Goal: Task Accomplishment & Management: Manage account settings

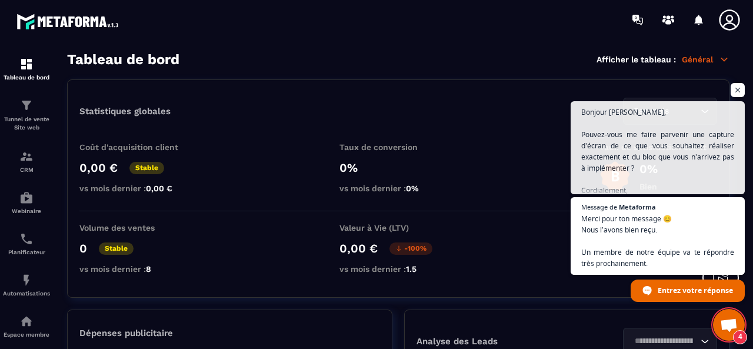
click at [729, 20] on icon at bounding box center [729, 19] width 21 height 21
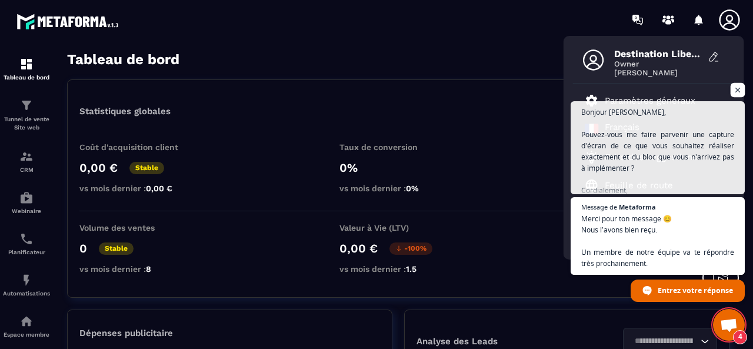
click at [739, 85] on span "Ouvrir le chat" at bounding box center [738, 90] width 15 height 15
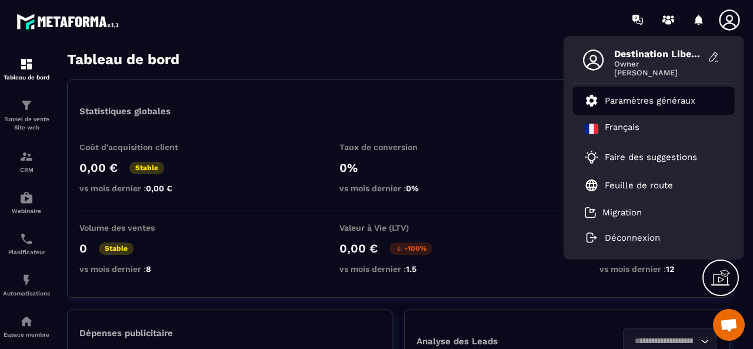
click at [674, 104] on p "Paramètres généraux" at bounding box center [650, 100] width 91 height 11
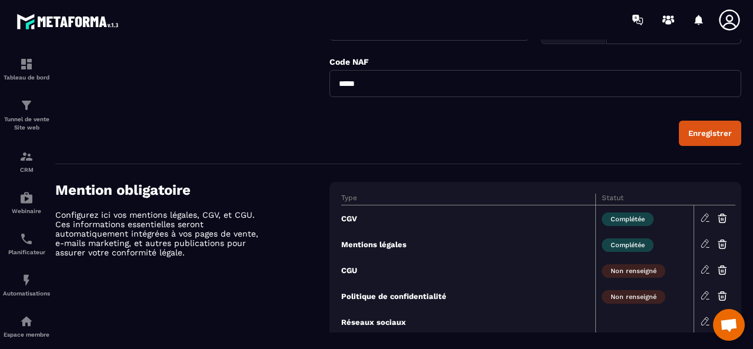
scroll to position [516, 0]
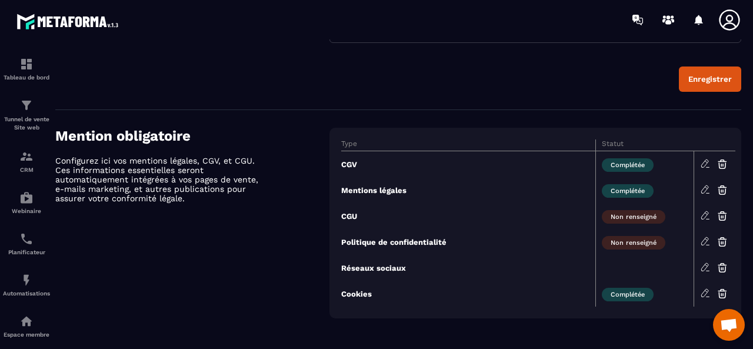
click at [633, 184] on span "Complétée" at bounding box center [628, 191] width 52 height 14
click at [706, 161] on icon at bounding box center [706, 162] width 2 height 2
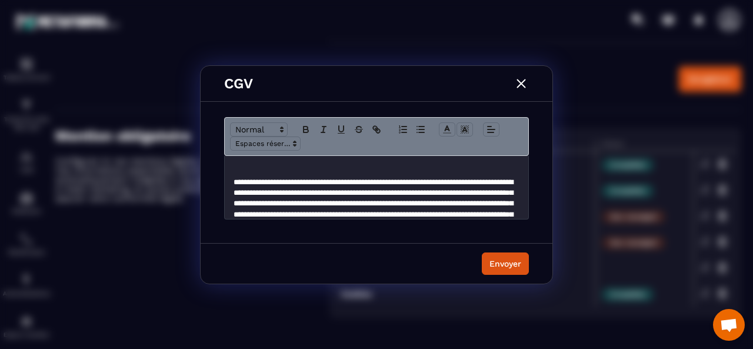
scroll to position [1627, 0]
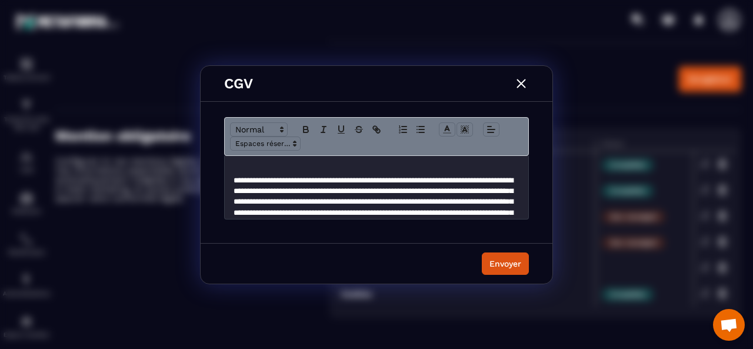
click at [403, 192] on p "Modal window" at bounding box center [373, 283] width 278 height 217
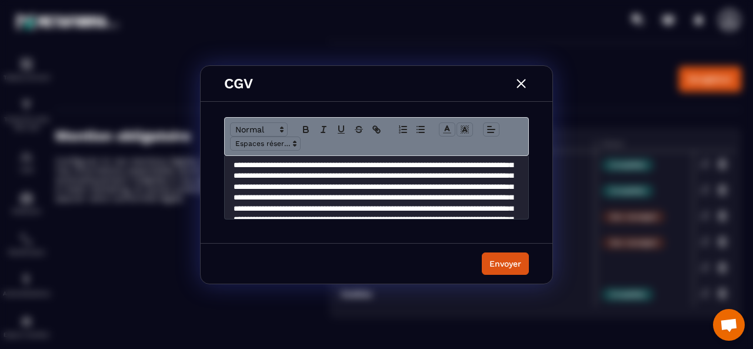
scroll to position [1681, 0]
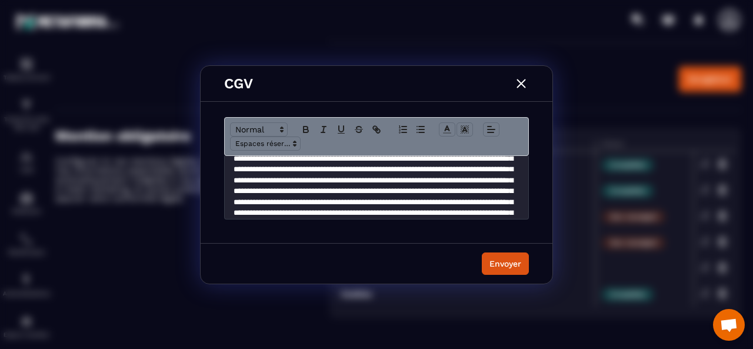
click at [295, 167] on p "Modal window" at bounding box center [373, 224] width 278 height 207
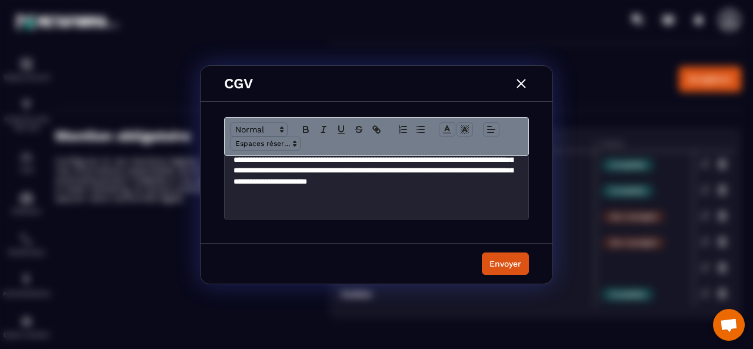
scroll to position [1777, 0]
click at [510, 262] on div "Envoyer" at bounding box center [506, 264] width 32 height 12
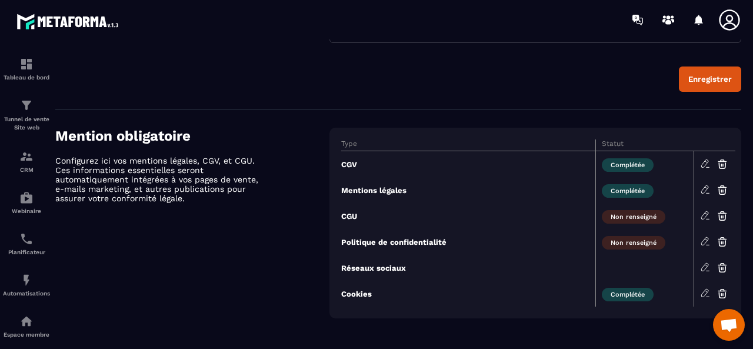
click at [729, 20] on icon at bounding box center [730, 20] width 24 height 24
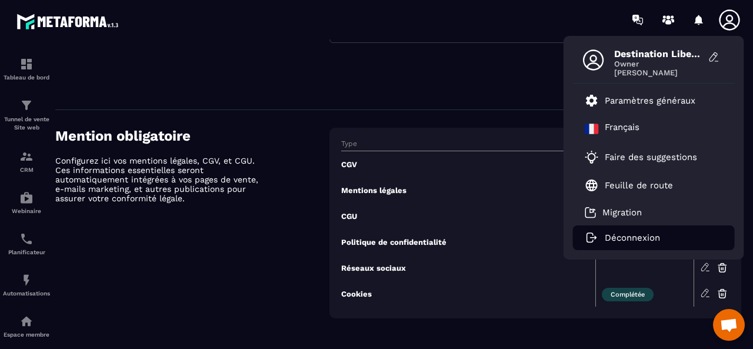
click at [630, 241] on p "Déconnexion" at bounding box center [632, 237] width 55 height 11
